Goal: Find specific page/section: Find specific page/section

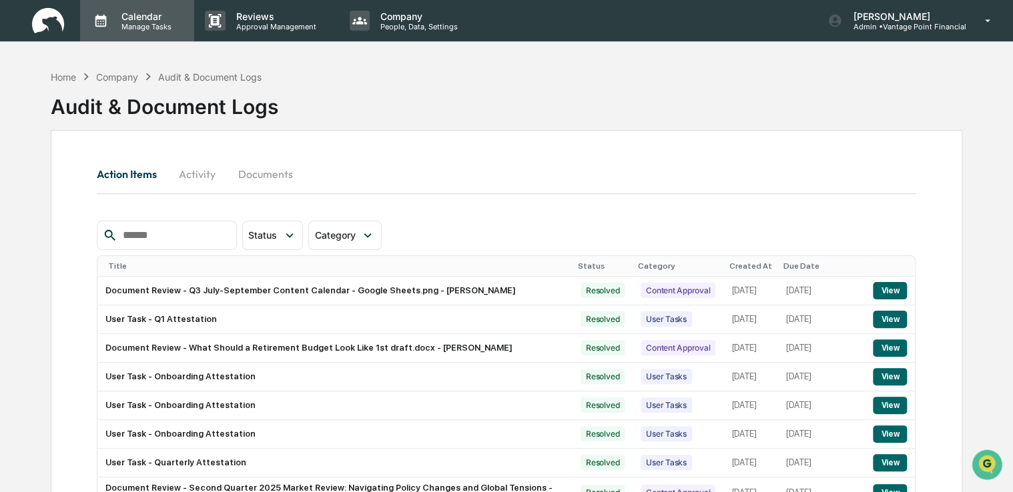
click at [154, 24] on p "Manage Tasks" at bounding box center [144, 26] width 67 height 9
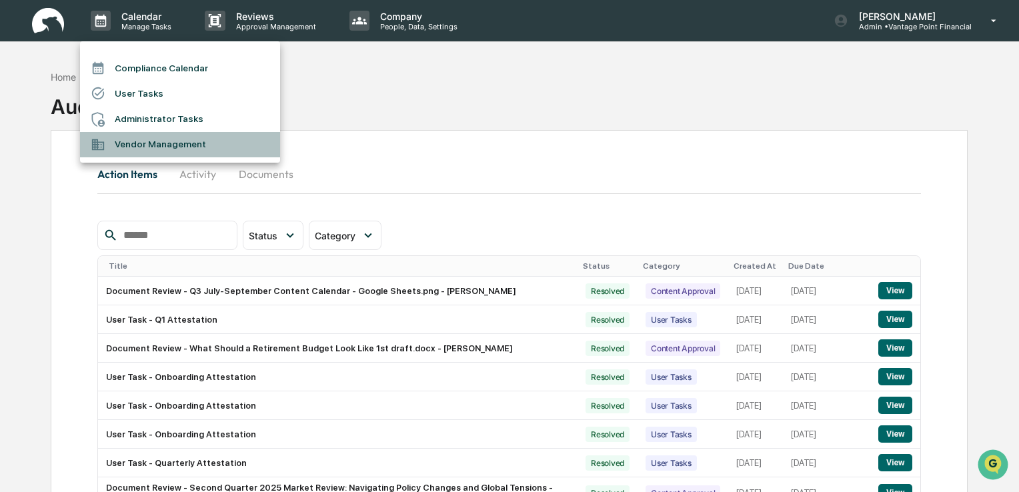
click at [153, 153] on li "Vendor Management" at bounding box center [180, 144] width 200 height 25
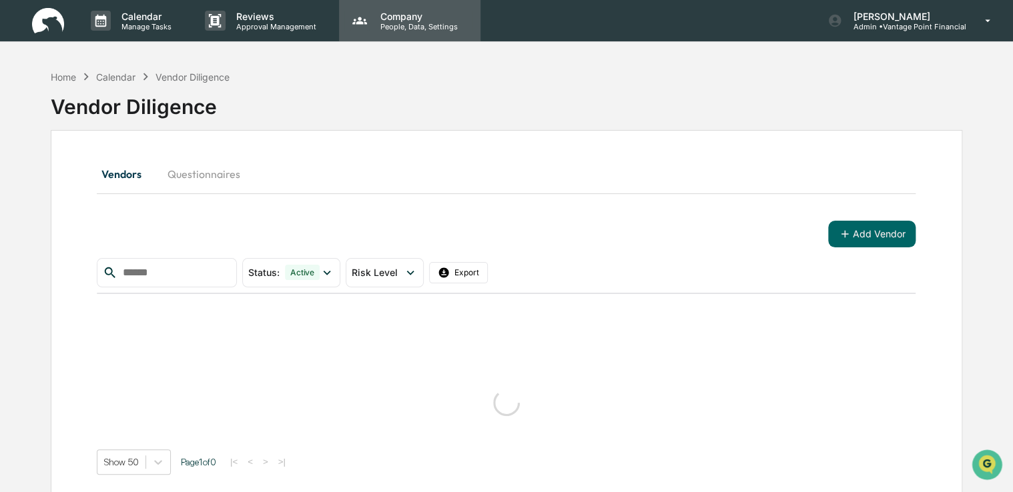
click at [437, 21] on p "Company" at bounding box center [417, 16] width 95 height 11
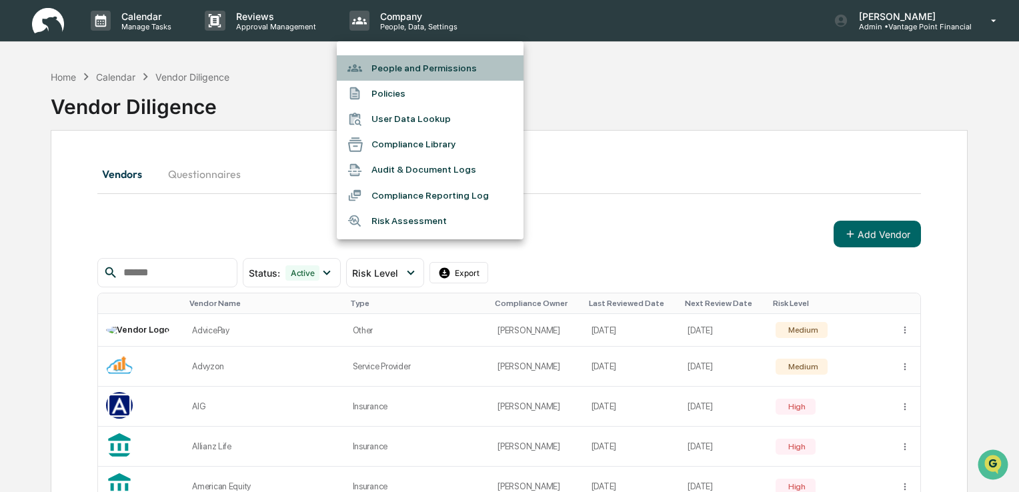
click at [415, 68] on li "People and Permissions" at bounding box center [430, 67] width 187 height 25
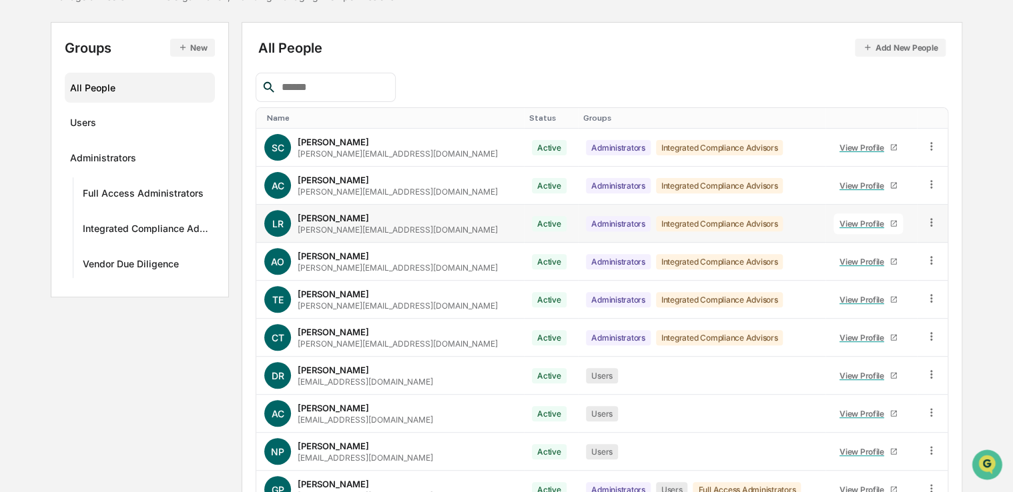
scroll to position [135, 0]
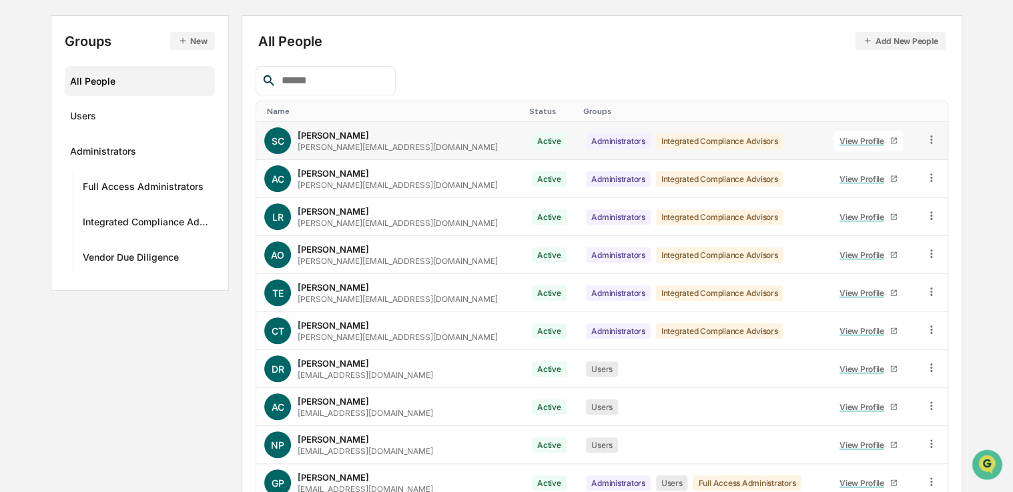
click at [869, 143] on div "View Profile" at bounding box center [864, 141] width 50 height 10
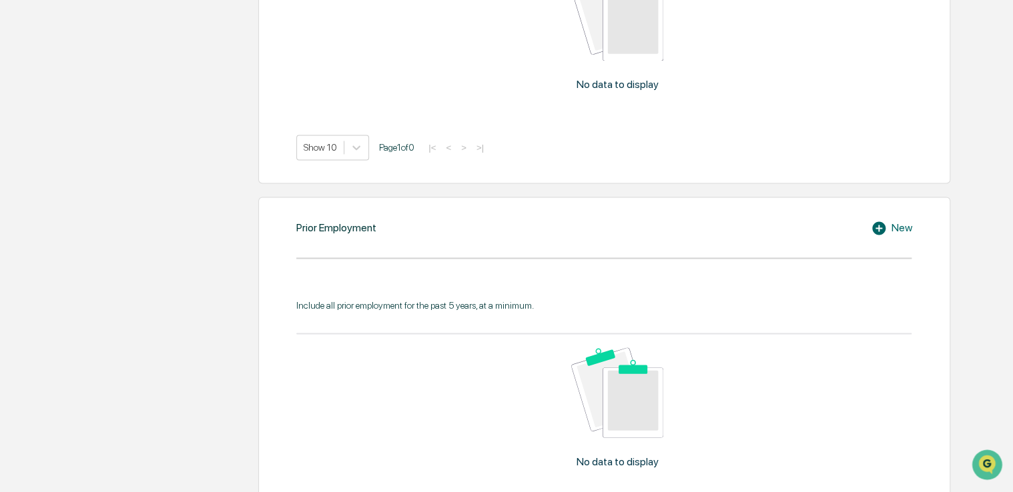
scroll to position [1211, 0]
